Goal: Information Seeking & Learning: Learn about a topic

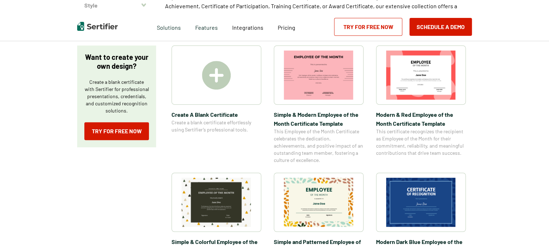
scroll to position [113, 0]
click at [373, 31] on link "Try for Free Now" at bounding box center [368, 27] width 68 height 18
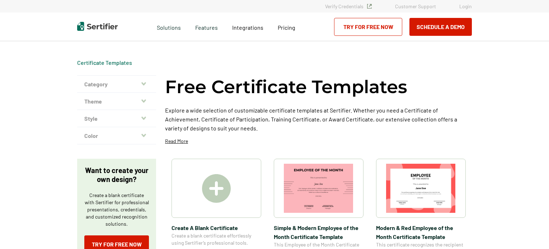
scroll to position [113, 0]
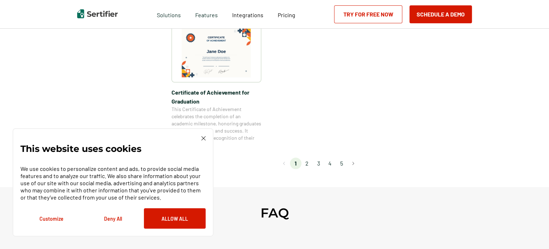
scroll to position [680, 0]
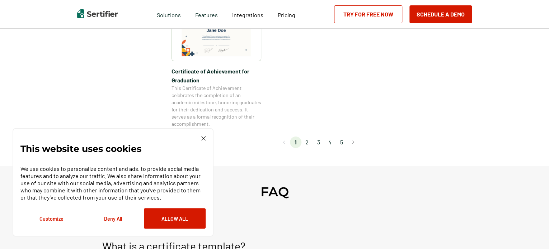
click at [305, 140] on li "2" at bounding box center [306, 142] width 11 height 11
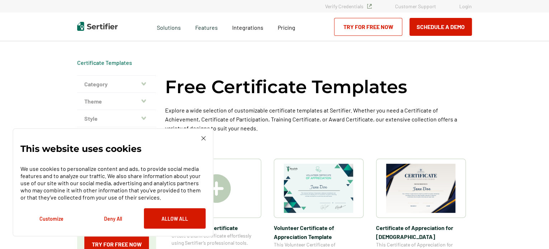
click at [203, 138] on img at bounding box center [203, 138] width 4 height 4
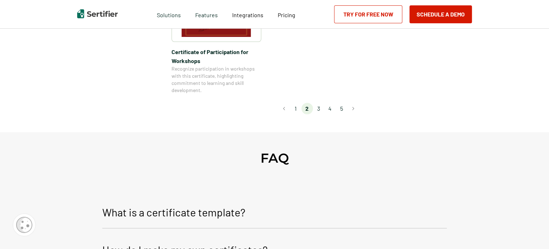
scroll to position [718, 0]
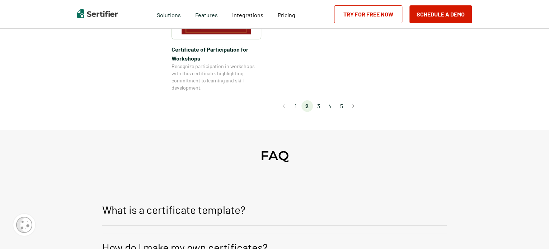
click at [317, 100] on li "3" at bounding box center [318, 105] width 11 height 11
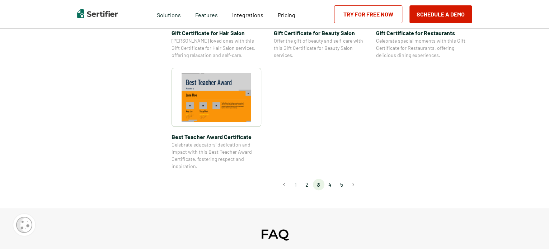
scroll to position [549, 0]
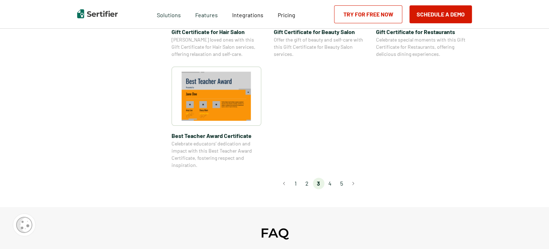
click at [330, 184] on li "4" at bounding box center [329, 183] width 11 height 11
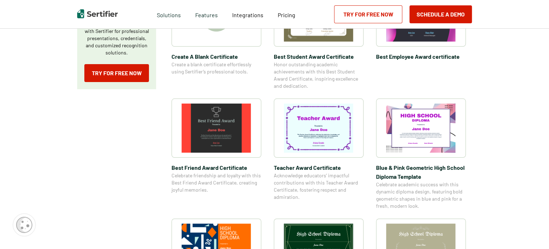
scroll to position [172, 0]
